Goal: Find specific page/section: Find specific page/section

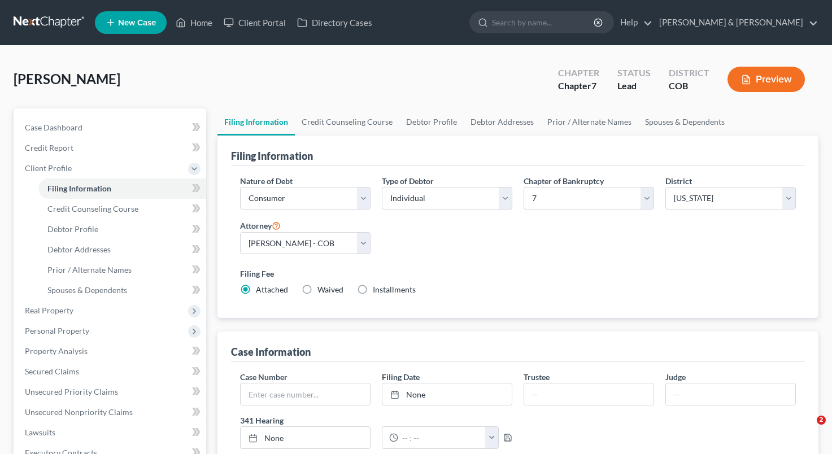
select select "1"
select select "0"
select select "11"
select select "2"
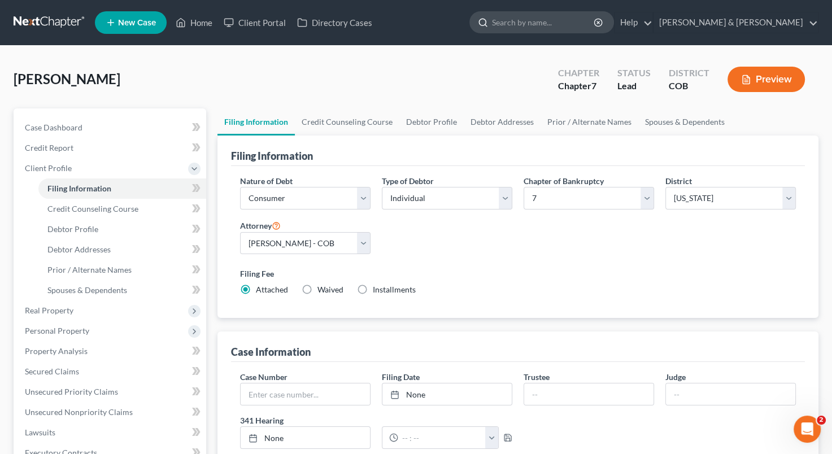
click at [587, 23] on input "search" at bounding box center [543, 22] width 103 height 21
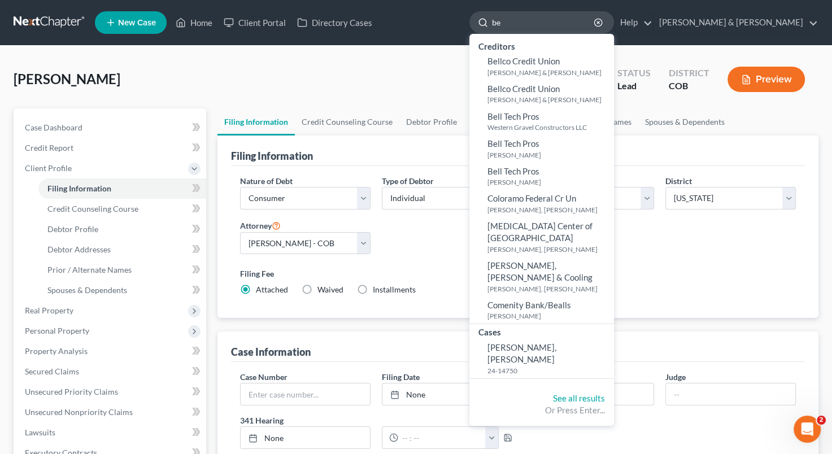
type input "b"
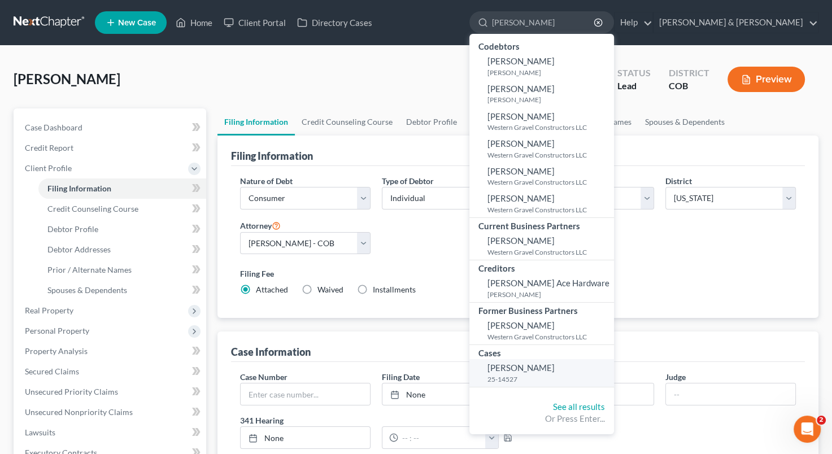
type input "[PERSON_NAME]"
click at [596, 374] on small "25-14527" at bounding box center [549, 379] width 124 height 10
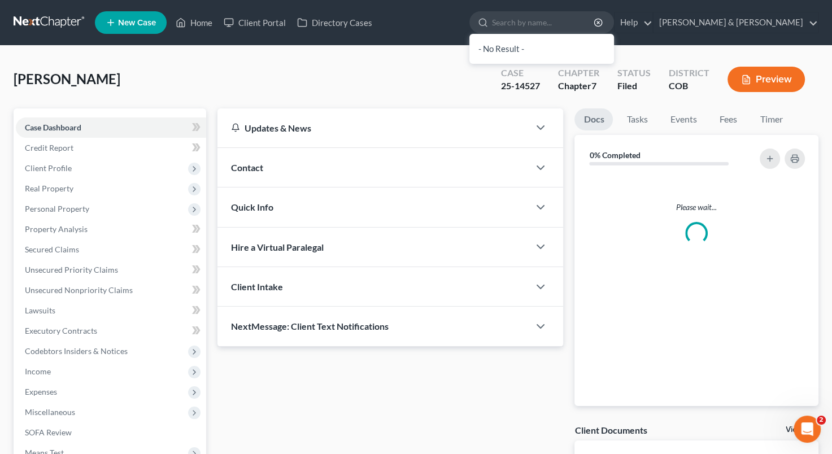
click at [596, 374] on div "Please wait..." at bounding box center [696, 290] width 244 height 232
